Goal: Task Accomplishment & Management: Use online tool/utility

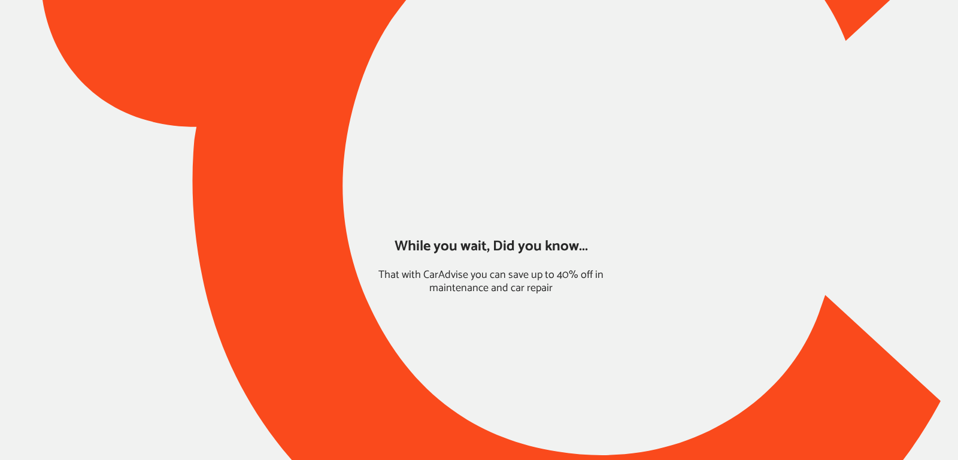
type input "*****"
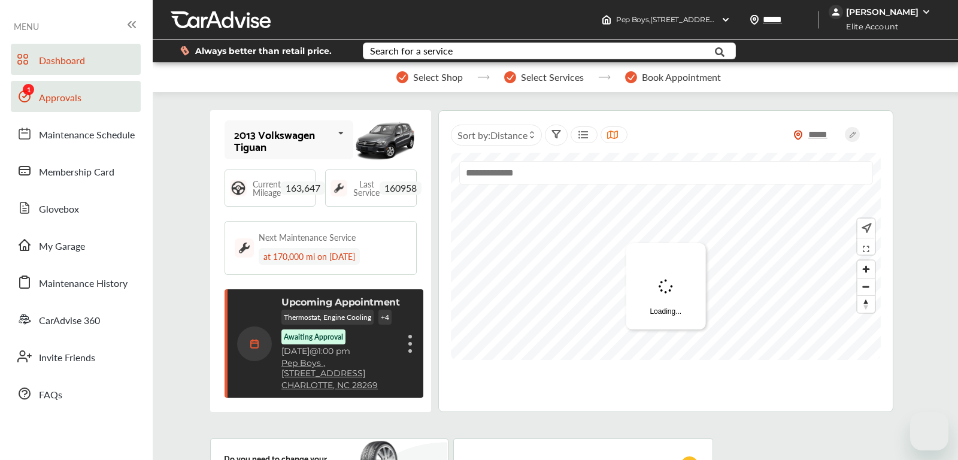
click at [96, 89] on link "Approvals" at bounding box center [76, 96] width 130 height 31
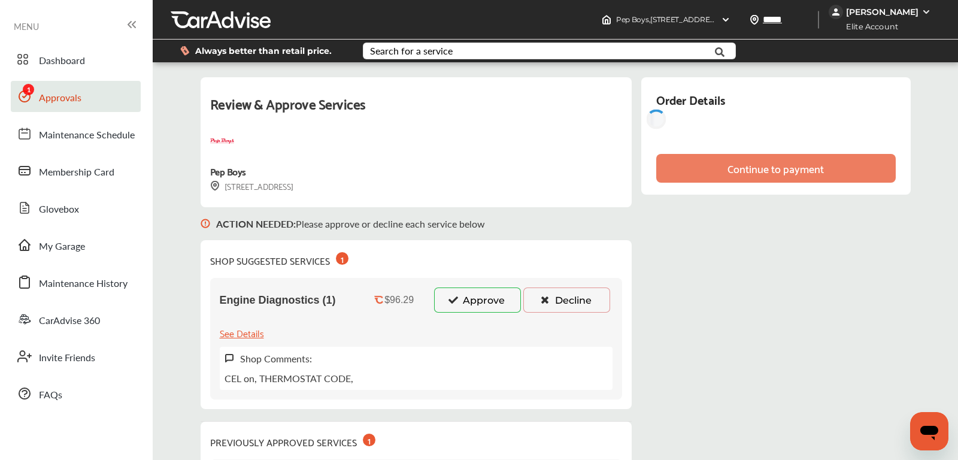
click at [468, 302] on button "Approve" at bounding box center [477, 299] width 87 height 25
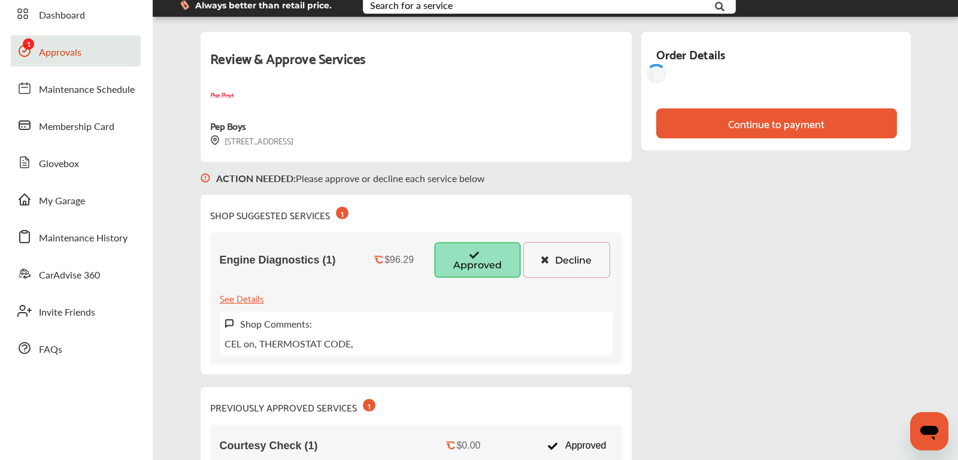
scroll to position [48, 0]
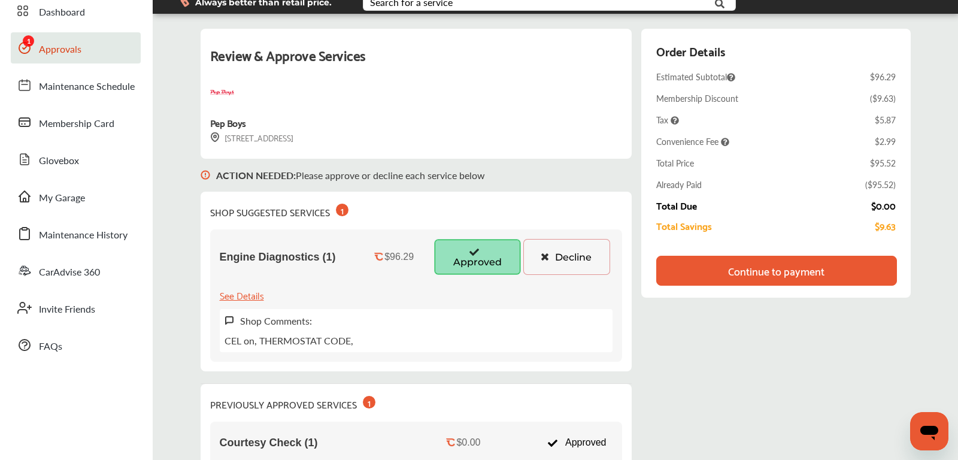
click at [767, 266] on div "Continue to payment" at bounding box center [776, 271] width 96 height 12
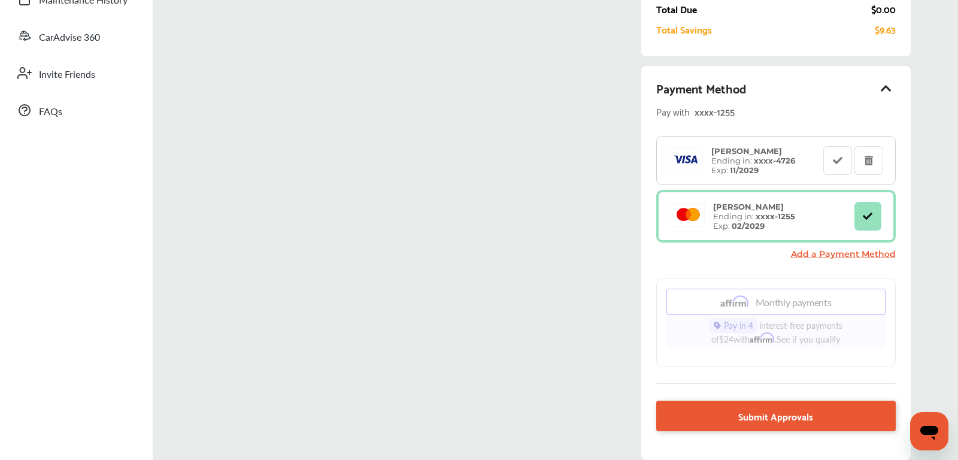
scroll to position [300, 0]
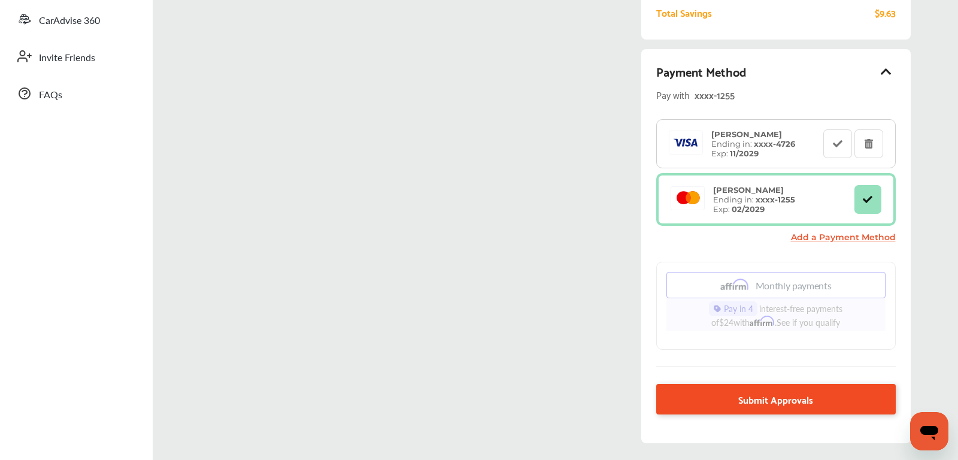
click at [742, 393] on span "Submit Approvals" at bounding box center [775, 399] width 75 height 16
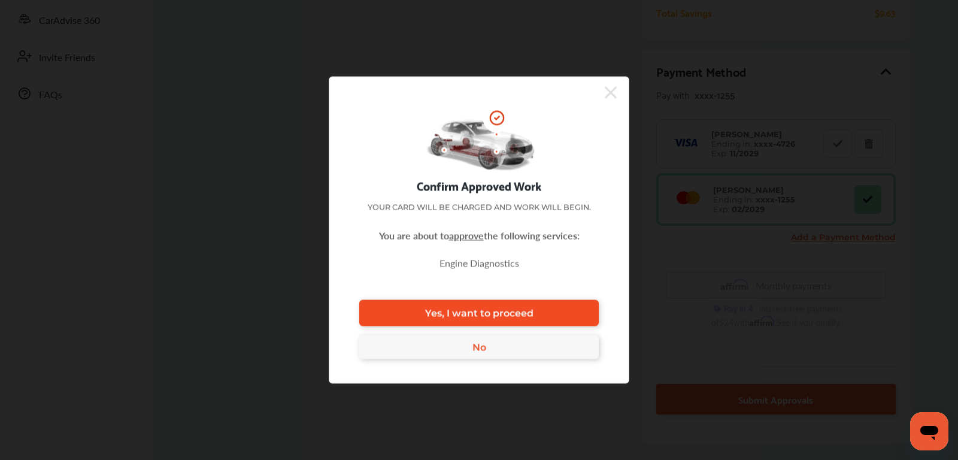
click at [554, 309] on link "Yes, I want to proceed" at bounding box center [478, 313] width 239 height 26
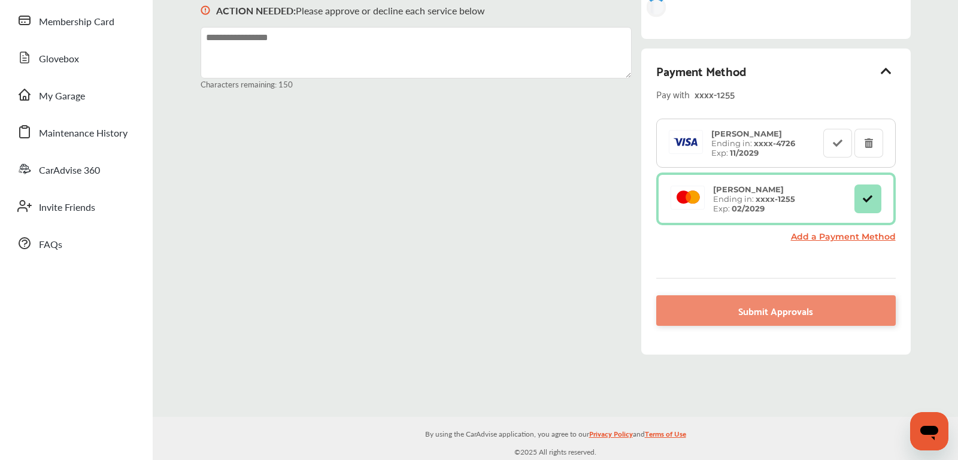
scroll to position [150, 0]
